Goal: Task Accomplishment & Management: Use online tool/utility

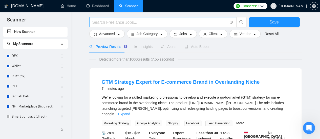
click at [114, 20] on input "text" at bounding box center [159, 22] width 135 height 6
paste input "Motion Designer"
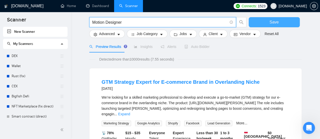
type input "Motion Designer"
click at [272, 22] on span "Save" at bounding box center [273, 22] width 9 height 6
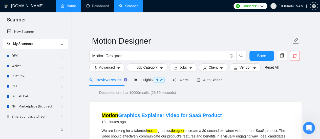
click at [67, 7] on link "Home" at bounding box center [68, 6] width 15 height 4
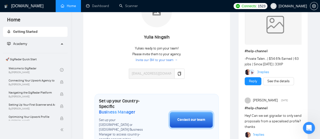
scroll to position [101, 0]
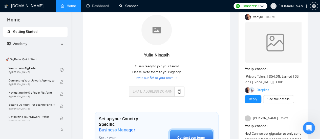
click at [128, 7] on link "Scanner" at bounding box center [128, 6] width 19 height 4
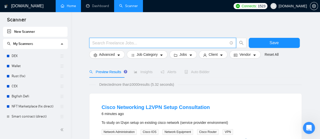
click at [120, 45] on input "text" at bounding box center [159, 43] width 135 height 6
paste input "Motion Designer"
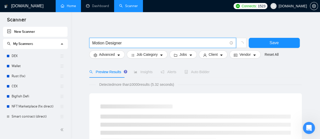
click at [134, 42] on input "Motion Designer" at bounding box center [159, 43] width 135 height 6
click at [126, 42] on input "Motion Designer" at bounding box center [159, 43] width 135 height 6
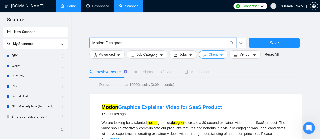
type input "Motion Designer"
drag, startPoint x: 219, startPoint y: 56, endPoint x: 195, endPoint y: 75, distance: 30.6
click at [220, 56] on icon "caret-down" at bounding box center [221, 56] width 3 height 2
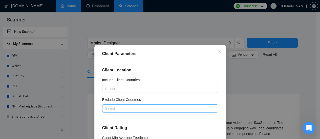
click at [130, 108] on div at bounding box center [157, 109] width 108 height 6
type input "Ш"
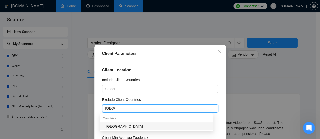
type input "[GEOGRAPHIC_DATA]"
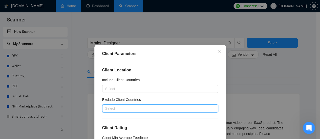
click at [141, 110] on div at bounding box center [157, 109] width 108 height 6
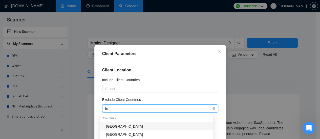
type input "Ind"
click at [115, 128] on div "[GEOGRAPHIC_DATA]" at bounding box center [158, 127] width 104 height 6
click at [137, 108] on div "[GEOGRAPHIC_DATA]" at bounding box center [157, 108] width 108 height 7
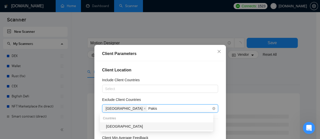
type input "[GEOGRAPHIC_DATA]"
click at [114, 125] on div "[GEOGRAPHIC_DATA]" at bounding box center [158, 127] width 104 height 6
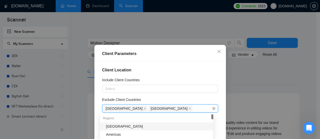
click at [156, 110] on div "India [GEOGRAPHIC_DATA]" at bounding box center [157, 108] width 108 height 7
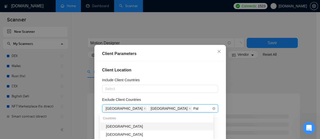
type input "Pale"
click at [137, 127] on div "[GEOGRAPHIC_DATA]" at bounding box center [158, 127] width 104 height 6
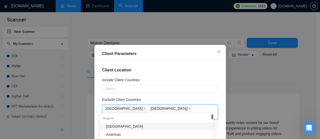
click at [112, 127] on div "[GEOGRAPHIC_DATA]" at bounding box center [158, 127] width 104 height 6
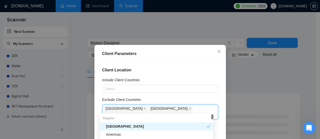
click at [211, 95] on div "Client Location Include Client Countries Select Exclude Client Countries [GEOGR…" at bounding box center [160, 110] width 128 height 98
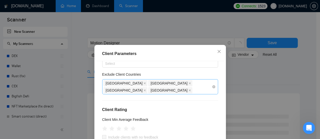
click at [201, 84] on div "[GEOGRAPHIC_DATA] [GEOGRAPHIC_DATA] [GEOGRAPHIC_DATA] [GEOGRAPHIC_DATA]" at bounding box center [157, 87] width 108 height 14
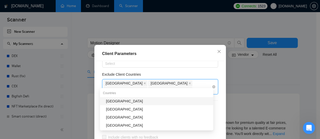
type input "[PERSON_NAME]"
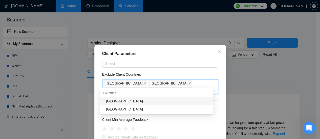
click at [121, 102] on div "[GEOGRAPHIC_DATA]" at bounding box center [158, 102] width 104 height 6
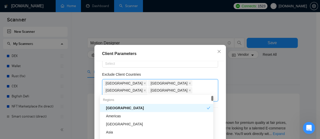
click at [203, 73] on div "Exclude Client Countries" at bounding box center [160, 76] width 116 height 8
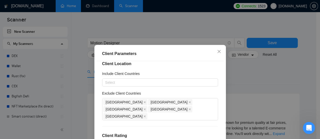
scroll to position [0, 0]
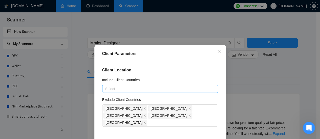
click at [113, 88] on div at bounding box center [157, 89] width 108 height 6
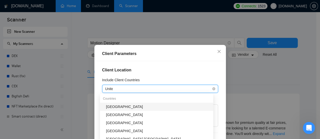
type input "United"
click at [139, 108] on div "[GEOGRAPHIC_DATA]" at bounding box center [158, 107] width 104 height 6
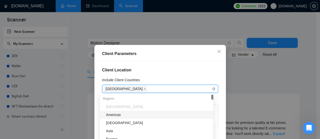
click at [142, 88] on div "[GEOGRAPHIC_DATA]" at bounding box center [157, 88] width 108 height 7
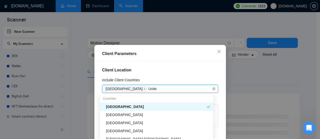
type input "United"
click at [134, 116] on div "[GEOGRAPHIC_DATA]" at bounding box center [158, 115] width 104 height 6
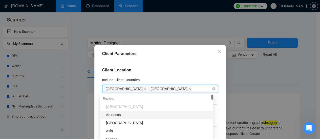
click at [168, 91] on div "[GEOGRAPHIC_DATA] [GEOGRAPHIC_DATA]" at bounding box center [157, 88] width 108 height 7
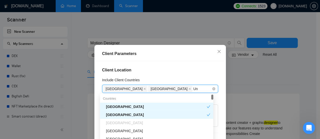
type input "Uni"
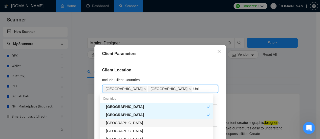
click at [126, 122] on div "[GEOGRAPHIC_DATA]" at bounding box center [158, 123] width 104 height 6
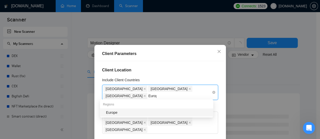
type input "Europe"
click at [148, 114] on div "Europe" at bounding box center [158, 113] width 104 height 6
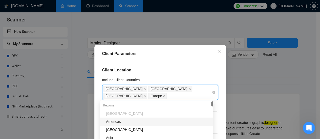
click at [150, 96] on div "[GEOGRAPHIC_DATA] [GEOGRAPHIC_DATA] [GEOGRAPHIC_DATA] [GEOGRAPHIC_DATA]" at bounding box center [157, 92] width 108 height 14
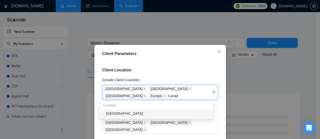
type input "[GEOGRAPHIC_DATA]"
click at [112, 114] on div "[GEOGRAPHIC_DATA]" at bounding box center [158, 114] width 104 height 6
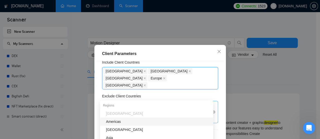
scroll to position [25, 0]
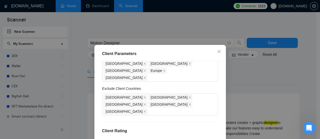
click at [161, 78] on div "Client Location Include Client Countries [GEOGRAPHIC_DATA] [GEOGRAPHIC_DATA] [G…" at bounding box center [160, 110] width 128 height 98
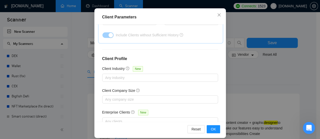
scroll to position [41, 0]
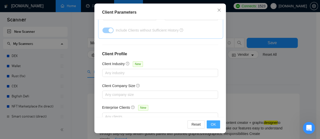
click at [211, 125] on span "OK" at bounding box center [213, 125] width 5 height 6
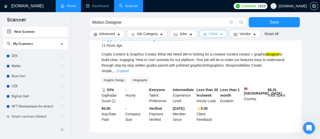
scroll to position [76, 0]
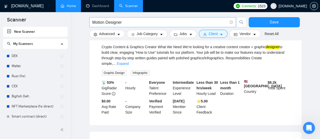
click at [125, 21] on input "Motion Designer" at bounding box center [159, 22] width 135 height 6
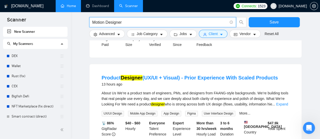
scroll to position [152, 0]
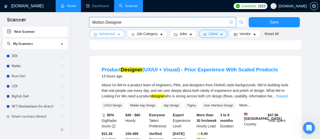
click at [120, 36] on button "Advanced" at bounding box center [106, 34] width 35 height 8
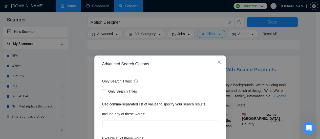
click at [97, 90] on div "Only Search Titles: Only Search Titles Use comma-separated list of values to sp…" at bounding box center [160, 130] width 128 height 118
click at [103, 91] on input "Only Search Titles" at bounding box center [104, 92] width 4 height 4
checkbox input "true"
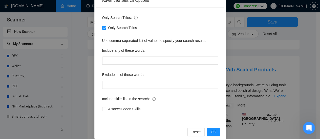
scroll to position [71, 0]
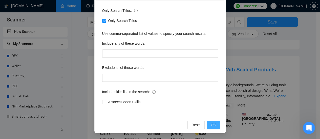
click at [212, 126] on span "OK" at bounding box center [213, 125] width 5 height 6
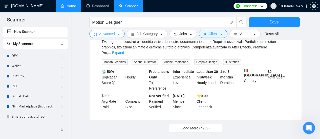
scroll to position [549, 0]
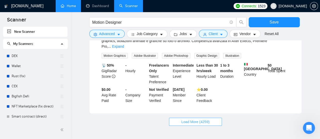
click at [184, 119] on span "Load More (4259)" at bounding box center [195, 122] width 28 height 6
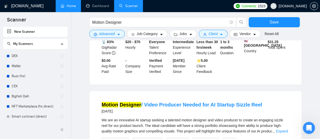
scroll to position [943, 0]
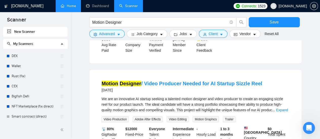
click at [286, 108] on link "Expand" at bounding box center [282, 110] width 12 height 4
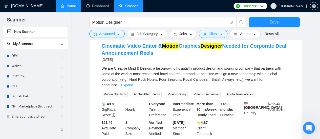
scroll to position [1076, 0]
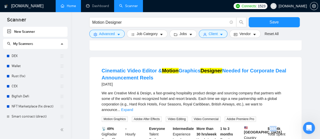
drag, startPoint x: 269, startPoint y: 94, endPoint x: 277, endPoint y: 94, distance: 7.6
click at [277, 127] on b "$ 265.4k" at bounding box center [274, 129] width 13 height 4
drag, startPoint x: 202, startPoint y: 116, endPoint x: 211, endPoint y: 116, distance: 9.4
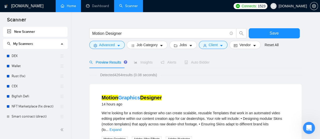
scroll to position [0, 0]
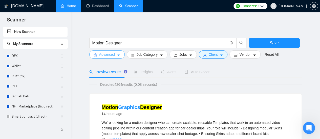
click at [118, 56] on icon "caret-down" at bounding box center [119, 56] width 4 height 4
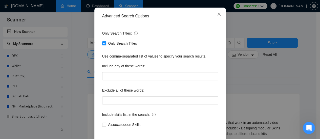
scroll to position [51, 0]
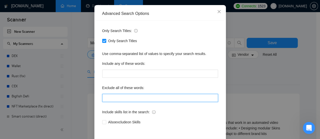
click at [108, 99] on input "text" at bounding box center [160, 98] width 116 height 8
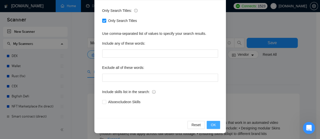
click at [213, 126] on span "OK" at bounding box center [213, 125] width 5 height 6
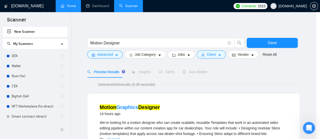
scroll to position [46, 0]
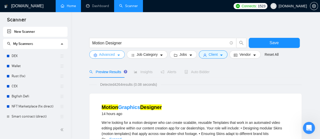
click at [118, 52] on button "Advanced" at bounding box center [106, 55] width 35 height 8
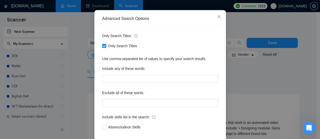
click at [260, 86] on div "Advanced Search Options Only Search Titles: Only Search Titles Use comma-separa…" at bounding box center [160, 69] width 320 height 139
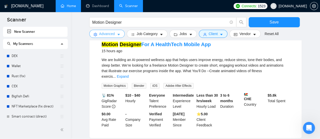
scroll to position [152, 0]
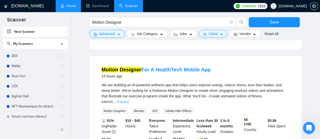
click at [129, 100] on link "Expand" at bounding box center [123, 102] width 12 height 4
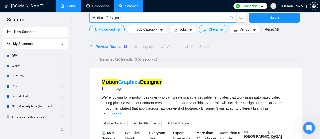
scroll to position [0, 0]
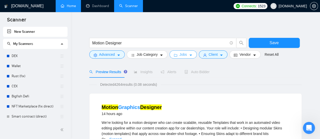
click at [186, 58] on button "Jobs" at bounding box center [182, 55] width 27 height 8
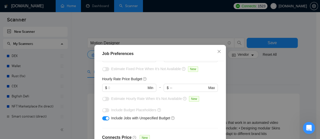
scroll to position [25, 0]
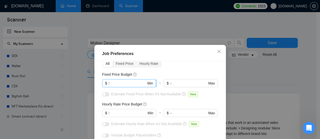
click at [118, 83] on input "text" at bounding box center [127, 84] width 38 height 6
type input "1000"
click at [120, 111] on input "text" at bounding box center [127, 114] width 38 height 6
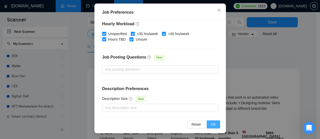
type input "40"
click at [213, 124] on span "OK" at bounding box center [213, 125] width 5 height 6
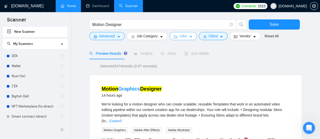
scroll to position [0, 0]
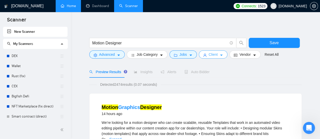
click at [216, 54] on button "Client" at bounding box center [213, 55] width 29 height 8
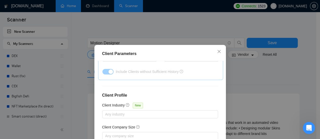
drag, startPoint x: 173, startPoint y: 49, endPoint x: 176, endPoint y: 37, distance: 12.6
click at [176, 37] on div "Client Parameters Client Location Include Client Countries [GEOGRAPHIC_DATA] [G…" at bounding box center [160, 69] width 320 height 139
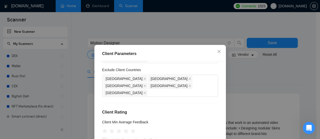
scroll to position [51, 0]
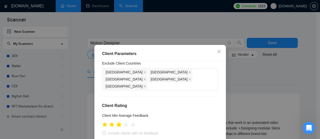
click at [119, 122] on icon "star" at bounding box center [119, 125] width 6 height 6
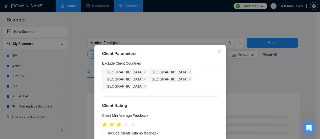
scroll to position [76, 0]
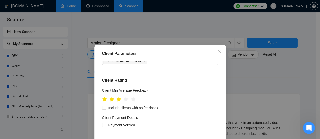
click at [99, 84] on div "Client Location Include Client Countries [GEOGRAPHIC_DATA] [GEOGRAPHIC_DATA] [G…" at bounding box center [160, 110] width 128 height 98
click at [104, 97] on icon "star" at bounding box center [104, 99] width 5 height 5
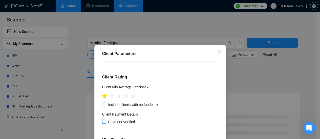
scroll to position [51, 0]
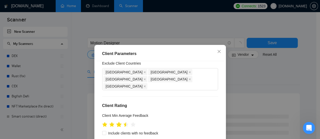
click at [119, 122] on icon "star" at bounding box center [118, 124] width 5 height 5
click at [116, 122] on icon "star" at bounding box center [118, 124] width 5 height 5
click at [118, 122] on icon "star" at bounding box center [118, 124] width 5 height 5
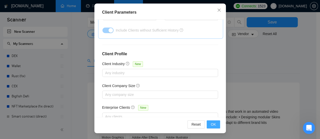
scroll to position [25, 0]
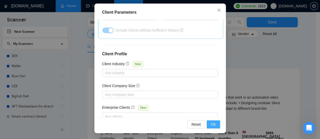
click at [211, 126] on span "OK" at bounding box center [213, 125] width 5 height 6
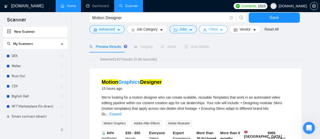
scroll to position [0, 0]
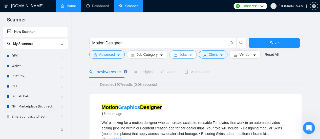
click at [193, 56] on button "Jobs" at bounding box center [182, 55] width 27 height 8
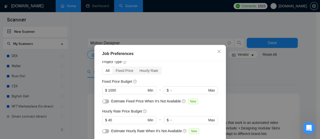
scroll to position [10, 0]
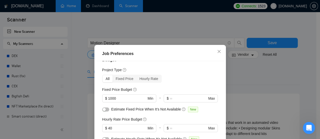
click at [253, 76] on div "Job Preferences Budget Project Type All Fixed Price Hourly Rate Fixed Price Bud…" at bounding box center [160, 69] width 320 height 139
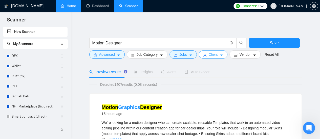
click at [220, 55] on icon "caret-down" at bounding box center [221, 56] width 3 height 2
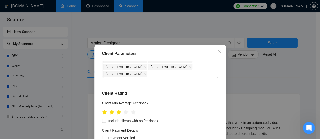
scroll to position [79, 0]
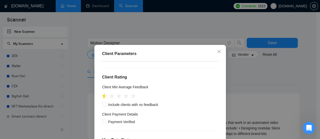
click at [102, 94] on icon "star" at bounding box center [105, 97] width 6 height 6
click at [97, 88] on div "Client Location Include Client Countries [GEOGRAPHIC_DATA] [GEOGRAPHIC_DATA] [G…" at bounding box center [160, 110] width 128 height 98
click at [99, 82] on div "Client Location Include Client Countries [GEOGRAPHIC_DATA] [GEOGRAPHIC_DATA] [G…" at bounding box center [160, 110] width 128 height 98
click at [176, 92] on div at bounding box center [160, 96] width 116 height 8
click at [103, 103] on input "Include clients with no feedback" at bounding box center [104, 105] width 4 height 4
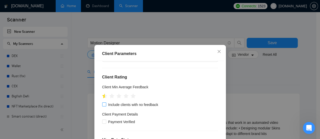
checkbox input "true"
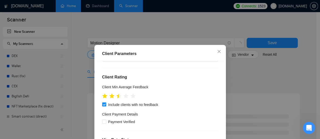
click at [118, 94] on icon "star" at bounding box center [118, 96] width 5 height 5
click at [189, 92] on div at bounding box center [160, 96] width 116 height 8
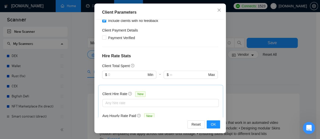
scroll to position [130, 0]
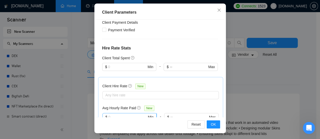
click at [116, 115] on input "text" at bounding box center [127, 118] width 38 height 6
type input "15"
click at [211, 123] on span "OK" at bounding box center [213, 125] width 5 height 6
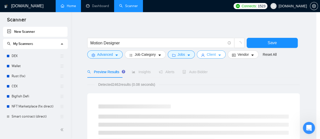
scroll to position [0, 0]
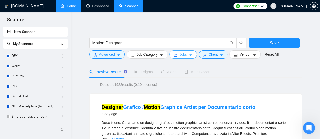
click at [185, 57] on button "Jobs" at bounding box center [182, 55] width 27 height 8
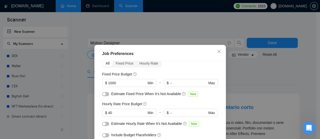
scroll to position [35, 0]
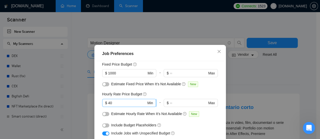
click at [120, 104] on input "40" at bounding box center [127, 103] width 38 height 6
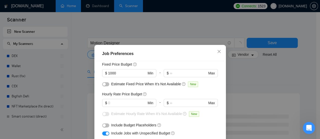
click at [212, 118] on div "Estimate Hourly Rate When It’s Not Available New" at bounding box center [160, 115] width 116 height 8
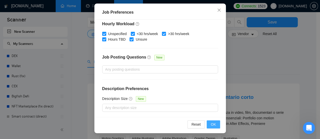
scroll to position [25, 0]
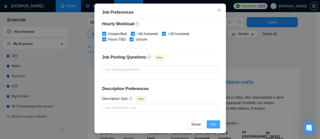
click at [214, 123] on button "OK" at bounding box center [213, 125] width 13 height 8
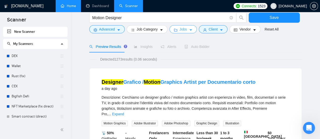
scroll to position [0, 0]
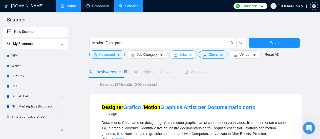
click at [189, 56] on icon "caret-down" at bounding box center [190, 56] width 3 height 2
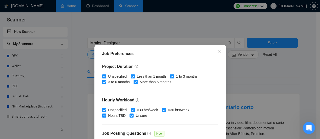
scroll to position [187, 0]
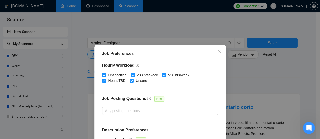
click at [239, 77] on div "Job Preferences Budget Project Type All Fixed Price Hourly Rate Fixed Price Bud…" at bounding box center [160, 69] width 320 height 139
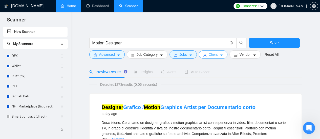
click at [216, 56] on button "Client" at bounding box center [213, 55] width 29 height 8
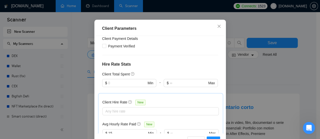
scroll to position [180, 0]
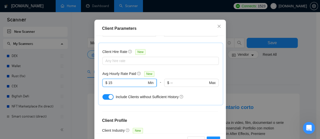
click at [118, 80] on input "15" at bounding box center [127, 83] width 38 height 6
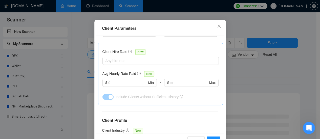
scroll to position [231, 0]
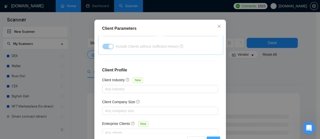
click at [211, 138] on span "OK" at bounding box center [213, 141] width 5 height 6
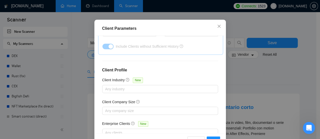
click at [215, 124] on div "Client Parameters Client Location Include Client Countries [GEOGRAPHIC_DATA] [G…" at bounding box center [160, 85] width 132 height 130
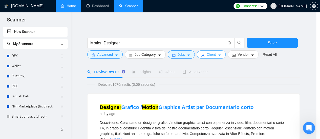
scroll to position [0, 0]
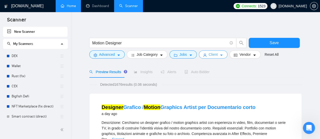
click at [220, 56] on icon "caret-down" at bounding box center [222, 56] width 4 height 4
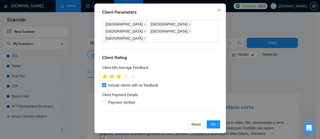
scroll to position [54, 0]
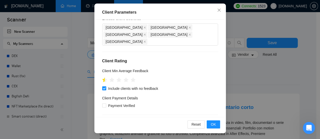
drag, startPoint x: 101, startPoint y: 65, endPoint x: 99, endPoint y: 59, distance: 5.8
click at [102, 78] on icon "star" at bounding box center [104, 80] width 5 height 5
click at [164, 76] on div at bounding box center [160, 80] width 116 height 8
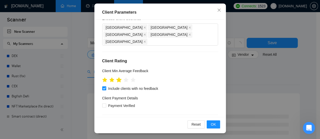
click at [118, 77] on icon "star" at bounding box center [118, 79] width 5 height 5
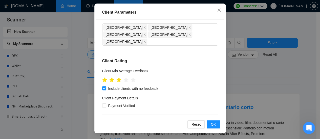
click at [175, 76] on div at bounding box center [160, 80] width 116 height 8
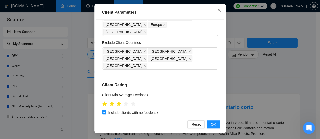
scroll to position [0, 0]
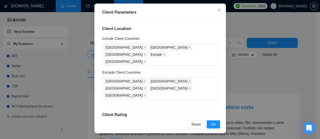
click at [210, 118] on div "Reset OK" at bounding box center [160, 124] width 128 height 14
click at [213, 127] on button "OK" at bounding box center [213, 125] width 13 height 8
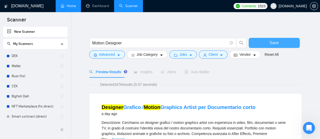
click at [288, 44] on button "Save" at bounding box center [274, 43] width 51 height 10
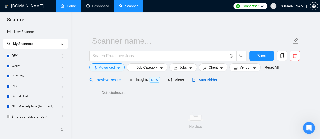
click at [204, 80] on span "Auto Bidder" at bounding box center [204, 80] width 25 height 4
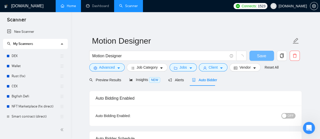
scroll to position [41, 0]
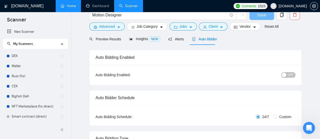
click at [293, 76] on span "OFF" at bounding box center [291, 75] width 6 height 6
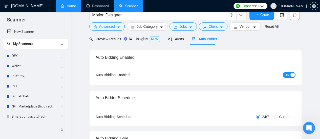
scroll to position [16, 0]
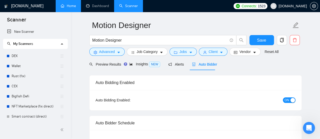
click at [286, 100] on span "ON" at bounding box center [287, 101] width 5 height 6
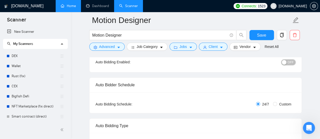
scroll to position [41, 0]
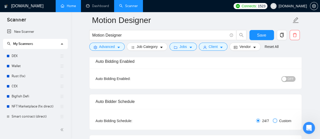
click at [277, 121] on input "Custom" at bounding box center [275, 121] width 4 height 4
radio input "true"
radio input "false"
checkbox input "true"
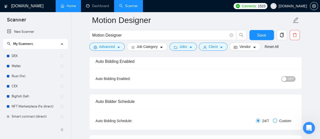
checkbox input "true"
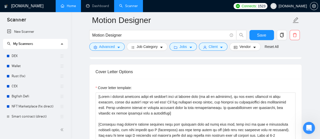
scroll to position [597, 0]
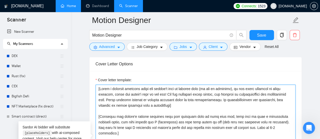
drag, startPoint x: 97, startPoint y: 88, endPoint x: 99, endPoint y: 89, distance: 2.7
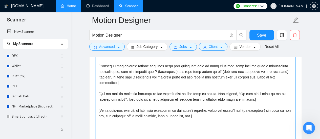
scroll to position [623, 0]
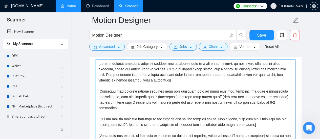
click at [152, 81] on textarea "Cover letter template:" at bounding box center [196, 117] width 200 height 114
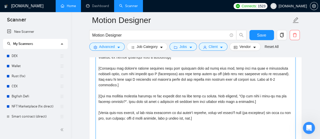
scroll to position [648, 0]
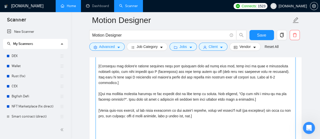
click at [159, 94] on textarea "Cover letter template:" at bounding box center [196, 91] width 200 height 114
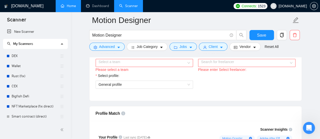
scroll to position [294, 0]
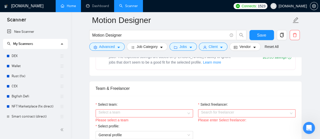
click at [180, 118] on div "Please select a team" at bounding box center [144, 121] width 97 height 6
click at [180, 114] on input "Select team:" at bounding box center [143, 114] width 88 height 8
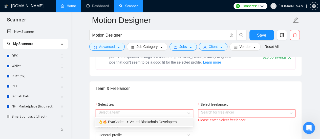
click at [153, 124] on div "👌🔥 EvaCodes -> Vetted Blockchain Developers" at bounding box center [143, 122] width 91 height 6
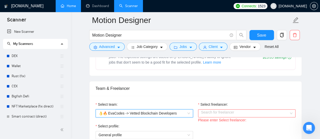
click at [246, 112] on input "Select freelancer:" at bounding box center [245, 114] width 88 height 8
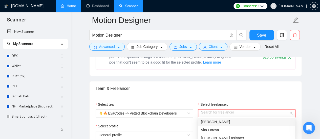
click at [218, 123] on span "[PERSON_NAME]" at bounding box center [215, 122] width 29 height 4
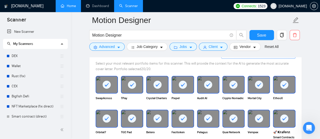
scroll to position [547, 0]
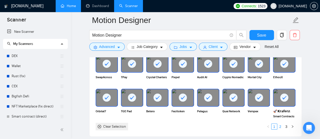
click at [281, 126] on link "2" at bounding box center [280, 127] width 6 height 6
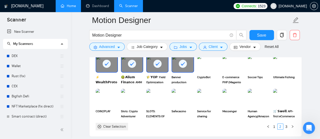
scroll to position [522, 0]
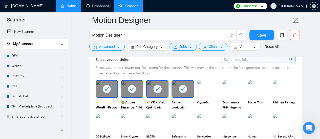
click at [180, 89] on rect at bounding box center [183, 89] width 8 height 8
click at [159, 90] on rect at bounding box center [157, 89] width 8 height 8
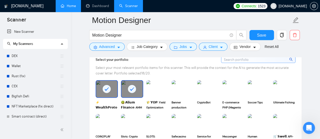
drag, startPoint x: 132, startPoint y: 89, endPoint x: 136, endPoint y: 89, distance: 3.9
click at [132, 89] on rect at bounding box center [132, 89] width 8 height 8
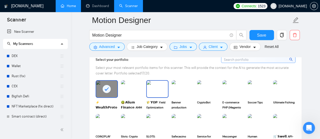
click at [153, 89] on img at bounding box center [157, 89] width 21 height 17
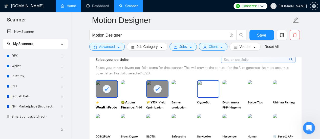
click at [201, 88] on img at bounding box center [208, 89] width 21 height 17
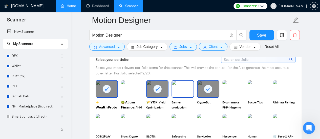
click at [186, 88] on img at bounding box center [182, 89] width 21 height 17
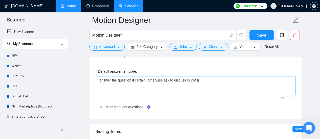
scroll to position [825, 0]
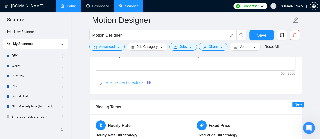
click at [136, 81] on link "Most frequent questions:" at bounding box center [125, 83] width 39 height 4
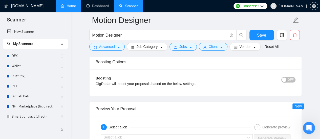
scroll to position [1078, 0]
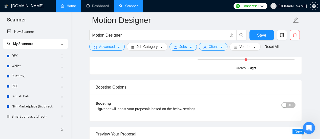
click at [293, 104] on span "OFF" at bounding box center [291, 105] width 6 height 6
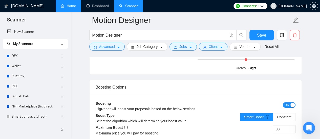
click at [286, 104] on span "ON" at bounding box center [287, 105] width 5 height 6
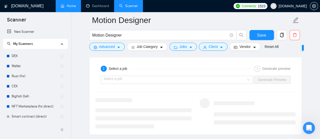
scroll to position [1154, 0]
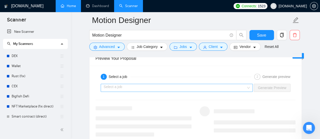
click at [226, 85] on input "search" at bounding box center [175, 88] width 143 height 8
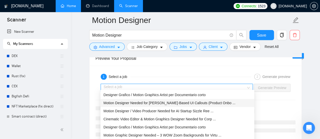
click at [146, 104] on span "Motion Designer Needed for [PERSON_NAME]-Based UI Callouts (Product Onbo ..." at bounding box center [169, 103] width 132 height 4
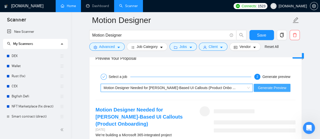
click at [275, 86] on span "Generate Preview" at bounding box center [272, 88] width 28 height 6
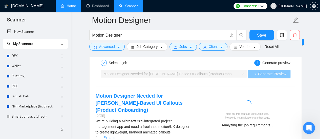
scroll to position [1205, 0]
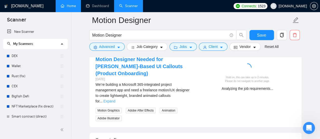
click at [115, 99] on link "Expand" at bounding box center [109, 101] width 12 height 4
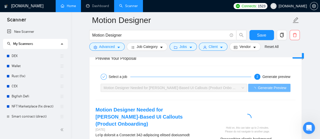
scroll to position [1179, 0]
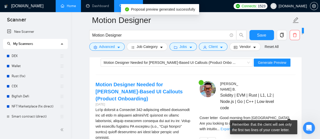
click at [232, 127] on link "Expand" at bounding box center [227, 129] width 12 height 4
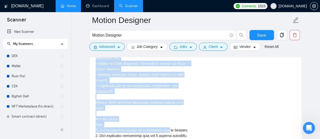
scroll to position [1407, 0]
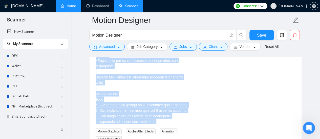
drag, startPoint x: 95, startPoint y: 108, endPoint x: 169, endPoint y: 107, distance: 74.1
copy div "Loremi Dolorsit Ametco adi Elitse-Doeiu TE Incididu (Utlabor Etdolorema) 3 aliq…"
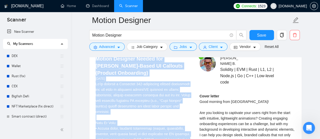
scroll to position [1205, 0]
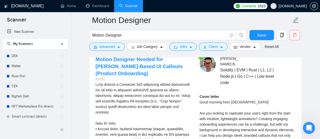
click at [233, 94] on div "Cover letter Good morning from [GEOGRAPHIC_DATA]! Are you looking to captivate …" at bounding box center [248, 141] width 96 height 95
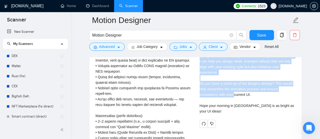
scroll to position [1280, 0]
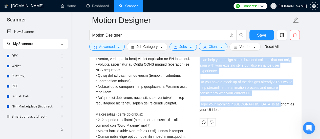
drag, startPoint x: 199, startPoint y: 68, endPoint x: 294, endPoint y: 98, distance: 99.4
click at [294, 98] on div "Cover letter Good morning from [GEOGRAPHIC_DATA]! Are you looking to captivate …" at bounding box center [248, 65] width 96 height 95
copy div "Good morning from [GEOGRAPHIC_DATA]! Are you looking to captivate your users ri…"
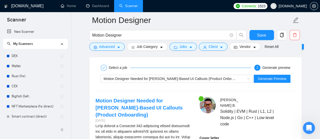
scroll to position [1129, 0]
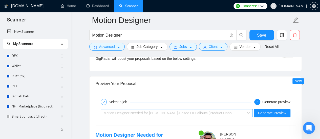
click at [226, 110] on div "Motion Designer Needed for [PERSON_NAME]-Based UI Callouts (Product Onbo ..." at bounding box center [175, 114] width 142 height 8
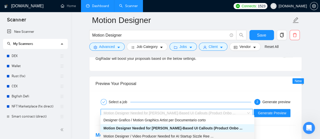
click at [105, 7] on link "Dashboard" at bounding box center [97, 6] width 23 height 4
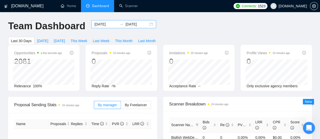
click at [101, 24] on input "[DATE]" at bounding box center [105, 25] width 23 height 6
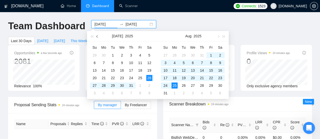
click at [96, 37] on button "button" at bounding box center [98, 36] width 6 height 10
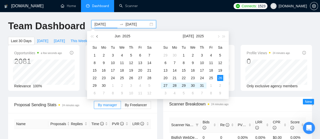
click at [96, 37] on button "button" at bounding box center [98, 36] width 6 height 10
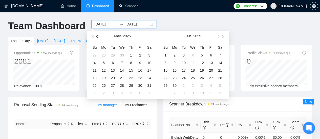
click at [96, 37] on button "button" at bounding box center [98, 36] width 6 height 10
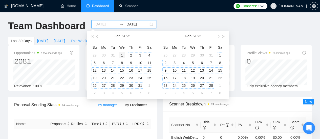
type input "[DATE]"
click at [119, 55] on div "1" at bounding box center [122, 55] width 6 height 6
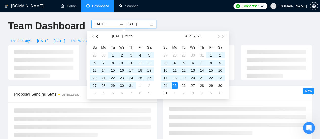
click at [96, 36] on span "button" at bounding box center [97, 36] width 3 height 3
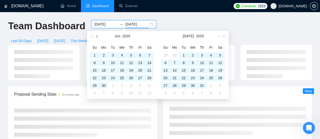
click at [96, 36] on span "button" at bounding box center [97, 36] width 3 height 3
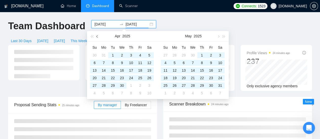
click at [96, 36] on span "button" at bounding box center [97, 36] width 3 height 3
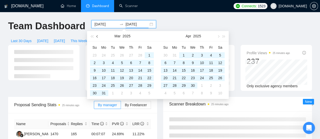
click at [96, 36] on span "button" at bounding box center [97, 36] width 3 height 3
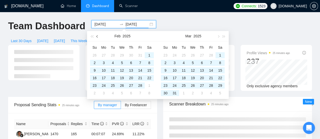
click at [96, 36] on span "button" at bounding box center [97, 36] width 3 height 3
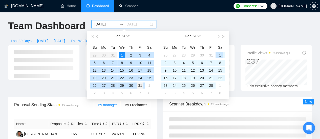
type input "[DATE]"
drag, startPoint x: 141, startPoint y: 86, endPoint x: 177, endPoint y: 13, distance: 81.0
click at [141, 86] on div "31" at bounding box center [140, 86] width 6 height 6
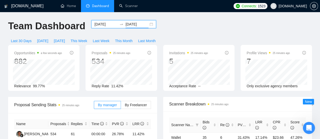
scroll to position [51, 0]
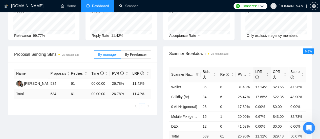
click at [265, 69] on span "LRR" at bounding box center [260, 74] width 10 height 11
click at [264, 69] on span "LRR" at bounding box center [260, 74] width 10 height 11
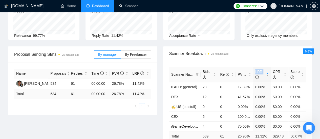
click at [264, 69] on span "LRR" at bounding box center [260, 74] width 10 height 11
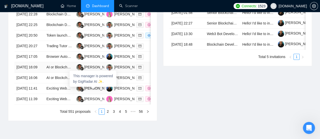
scroll to position [253, 0]
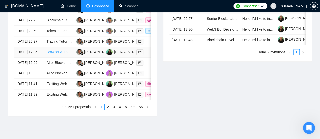
click at [57, 54] on link "Browser Automation Platform Needed (Fulltime / Large Project)" at bounding box center [95, 52] width 99 height 4
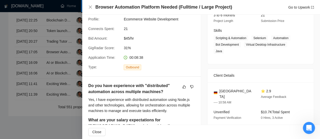
scroll to position [45, 0]
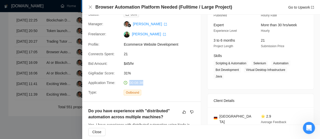
drag, startPoint x: 129, startPoint y: 84, endPoint x: 142, endPoint y: 84, distance: 13.2
click at [142, 84] on div "00:08:38" at bounding box center [148, 83] width 53 height 6
click at [92, 9] on icon "close" at bounding box center [90, 7] width 4 height 4
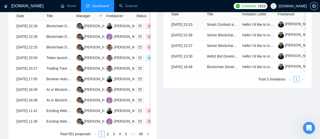
scroll to position [126, 0]
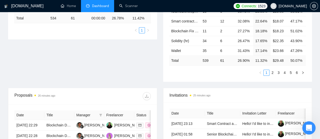
drag, startPoint x: 309, startPoint y: 127, endPoint x: 306, endPoint y: 127, distance: 3.1
click at [308, 127] on icon "Открыть службу сообщений Intercom" at bounding box center [308, 127] width 8 height 8
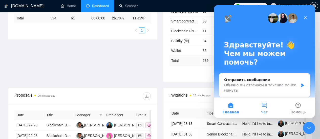
click at [265, 109] on button "Чат" at bounding box center [264, 108] width 34 height 20
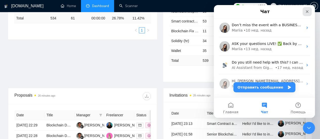
click at [307, 12] on icon "Закрыть" at bounding box center [307, 11] width 3 height 3
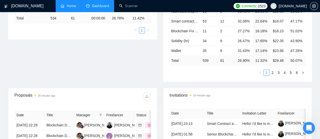
click at [69, 4] on link "Home" at bounding box center [68, 6] width 15 height 4
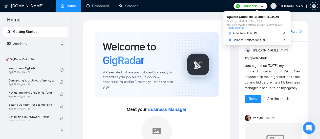
click at [265, 6] on span "1523" at bounding box center [262, 6] width 8 height 6
